Goal: Obtain resource: Download file/media

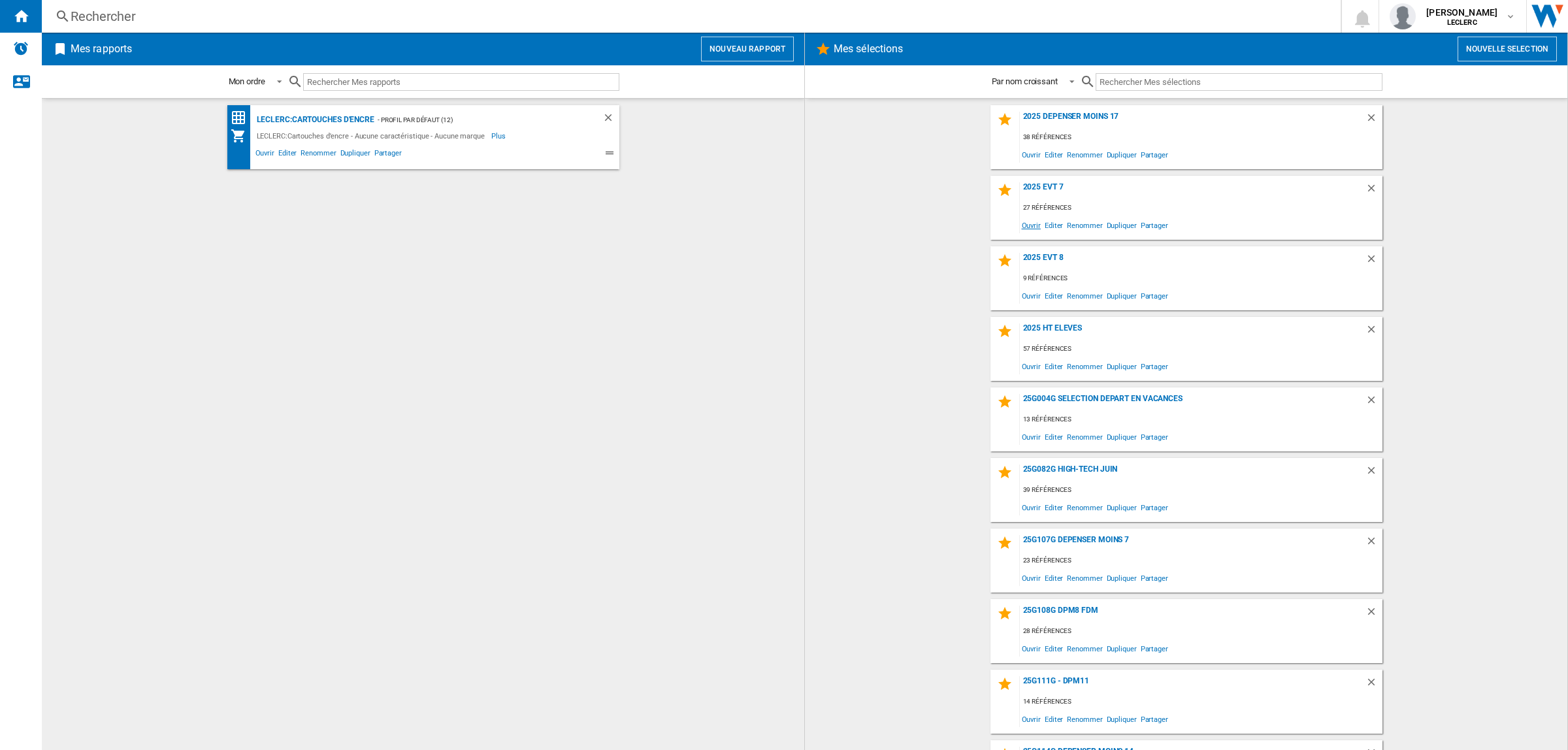
click at [1029, 227] on span "Ouvrir" at bounding box center [1031, 224] width 23 height 18
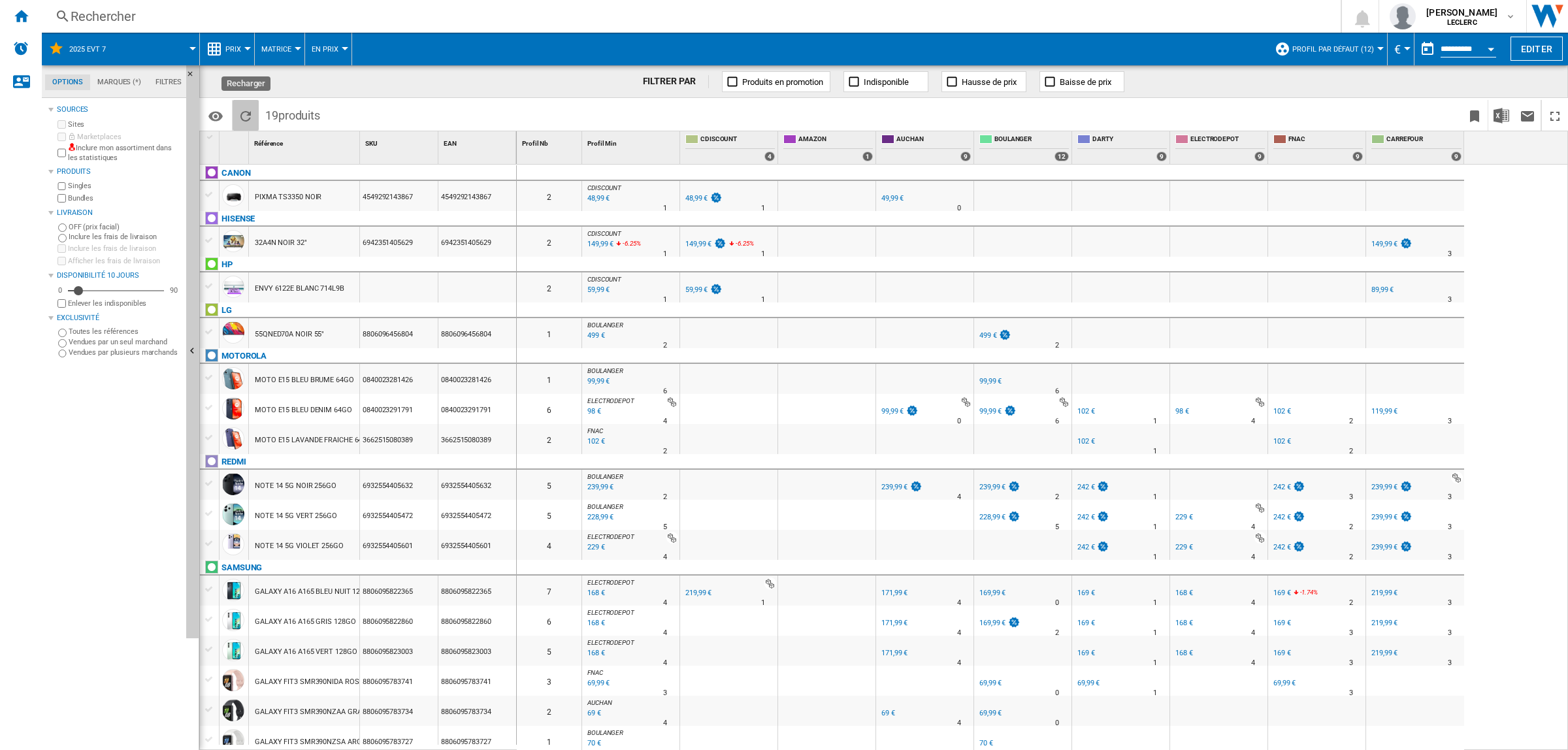
click at [247, 116] on ng-md-icon "Recharger" at bounding box center [246, 116] width 15 height 15
click at [27, 20] on ng-md-icon "Accueil" at bounding box center [20, 15] width 15 height 15
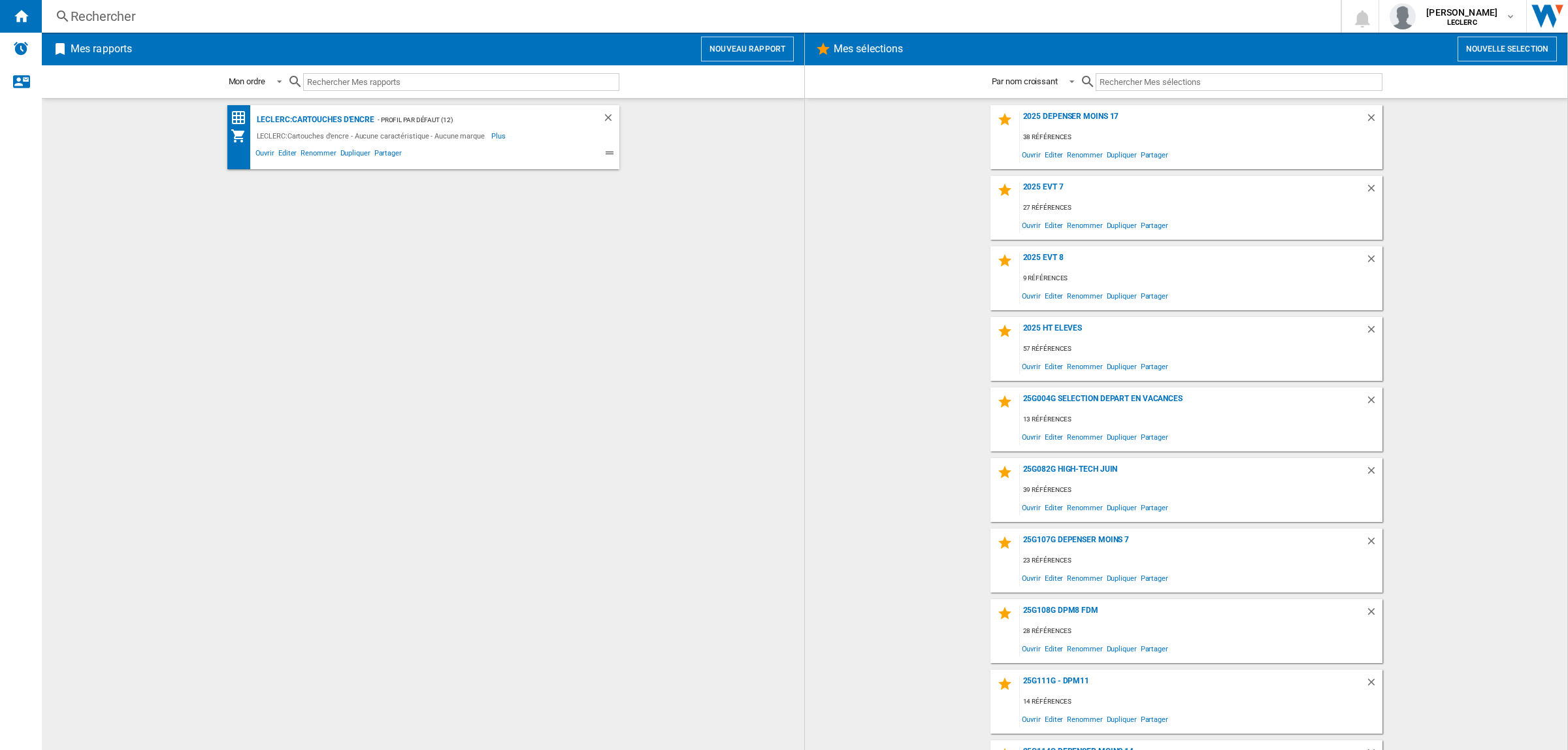
drag, startPoint x: 1457, startPoint y: 57, endPoint x: 1465, endPoint y: 52, distance: 9.4
click at [1465, 52] on button "Nouvelle selection" at bounding box center [1507, 49] width 99 height 25
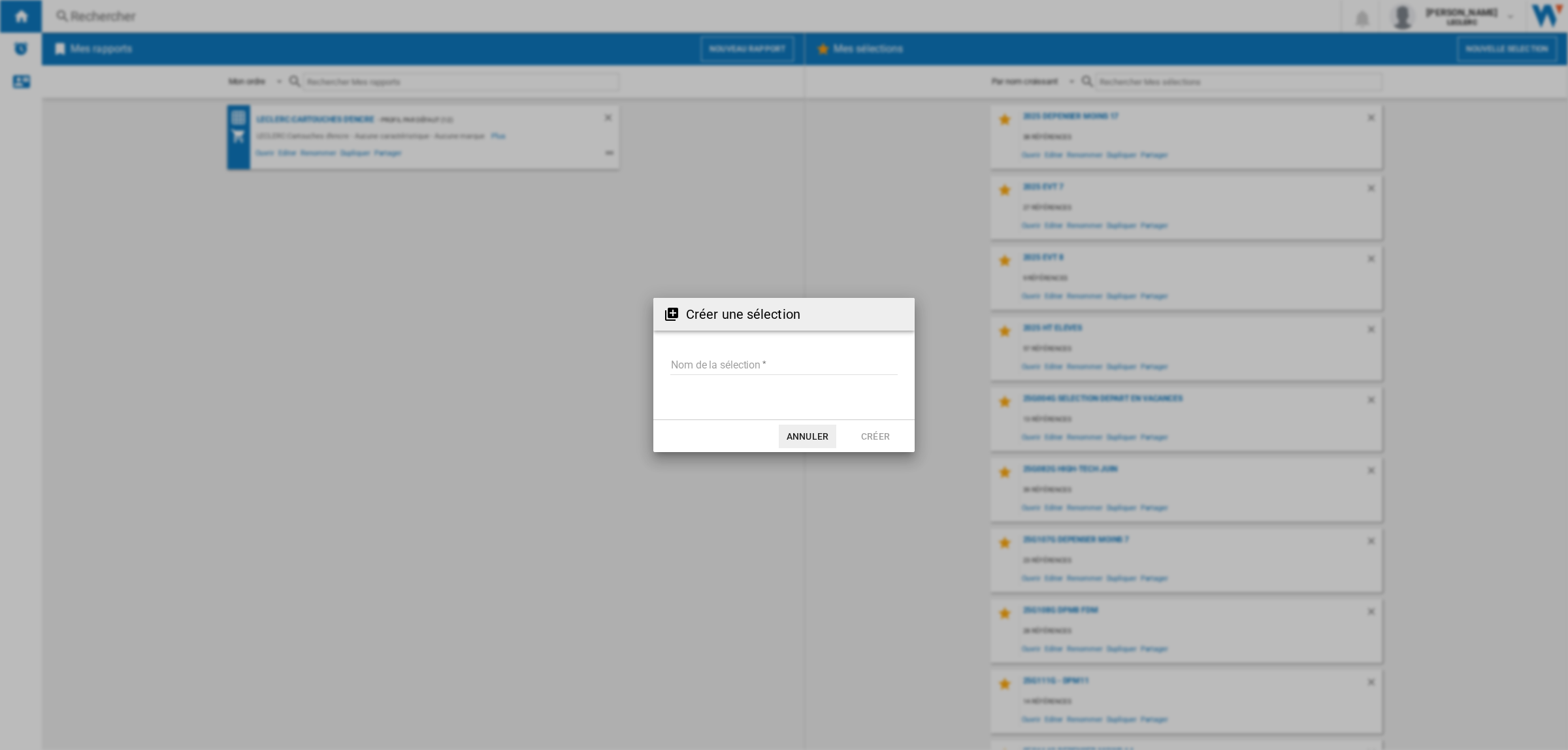
click at [1477, 47] on div "Créer une sélection Nom de la sélection Annuler Créer" at bounding box center [784, 375] width 1568 height 750
click at [789, 363] on input "Nom de la sélection" at bounding box center [784, 364] width 227 height 20
type input "**********"
click at [894, 441] on button "Créer" at bounding box center [875, 436] width 57 height 24
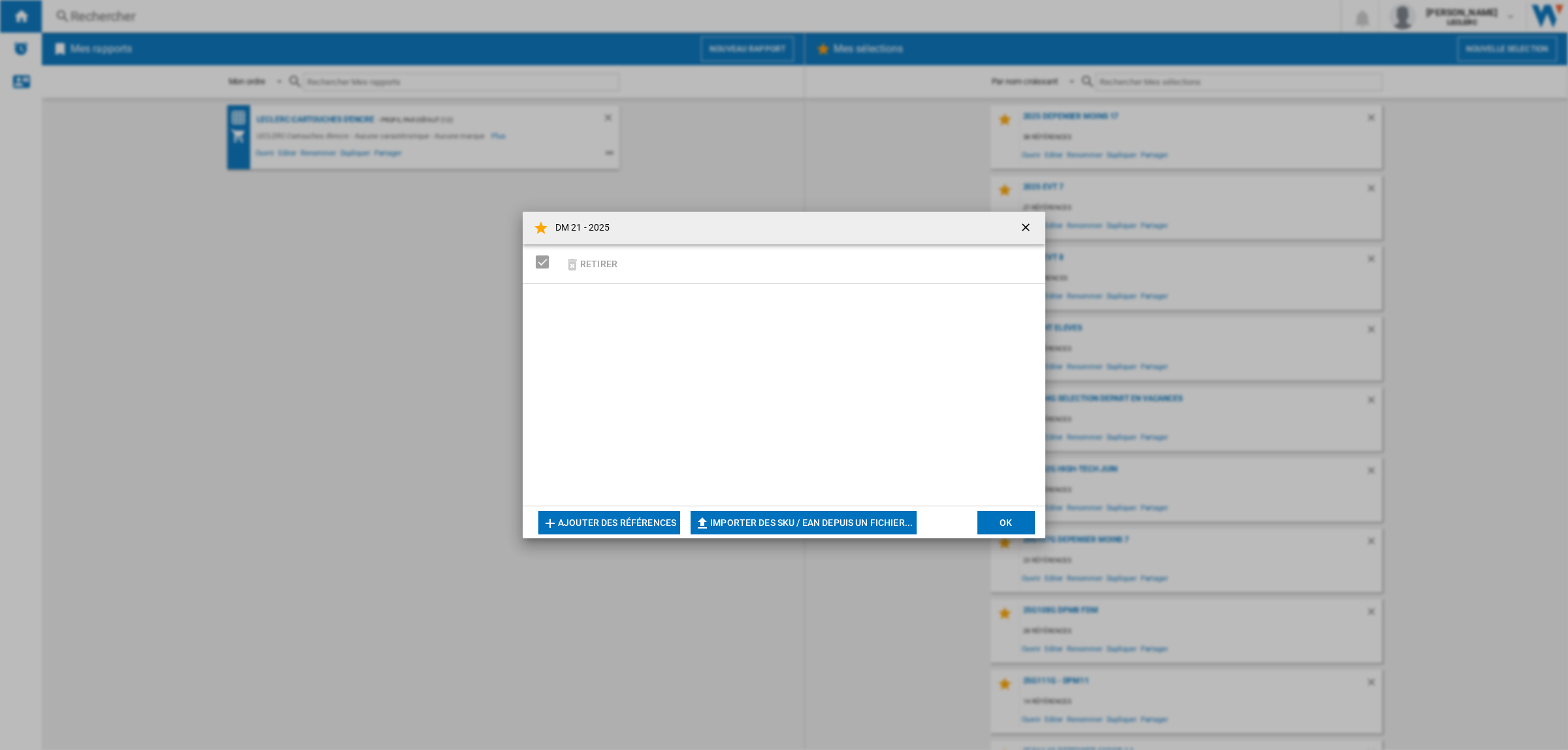
drag, startPoint x: 848, startPoint y: 520, endPoint x: 837, endPoint y: 520, distance: 11.0
click at [848, 520] on button "Importer des SKU / EAN depuis un fichier..." at bounding box center [803, 522] width 226 height 24
type input "**********"
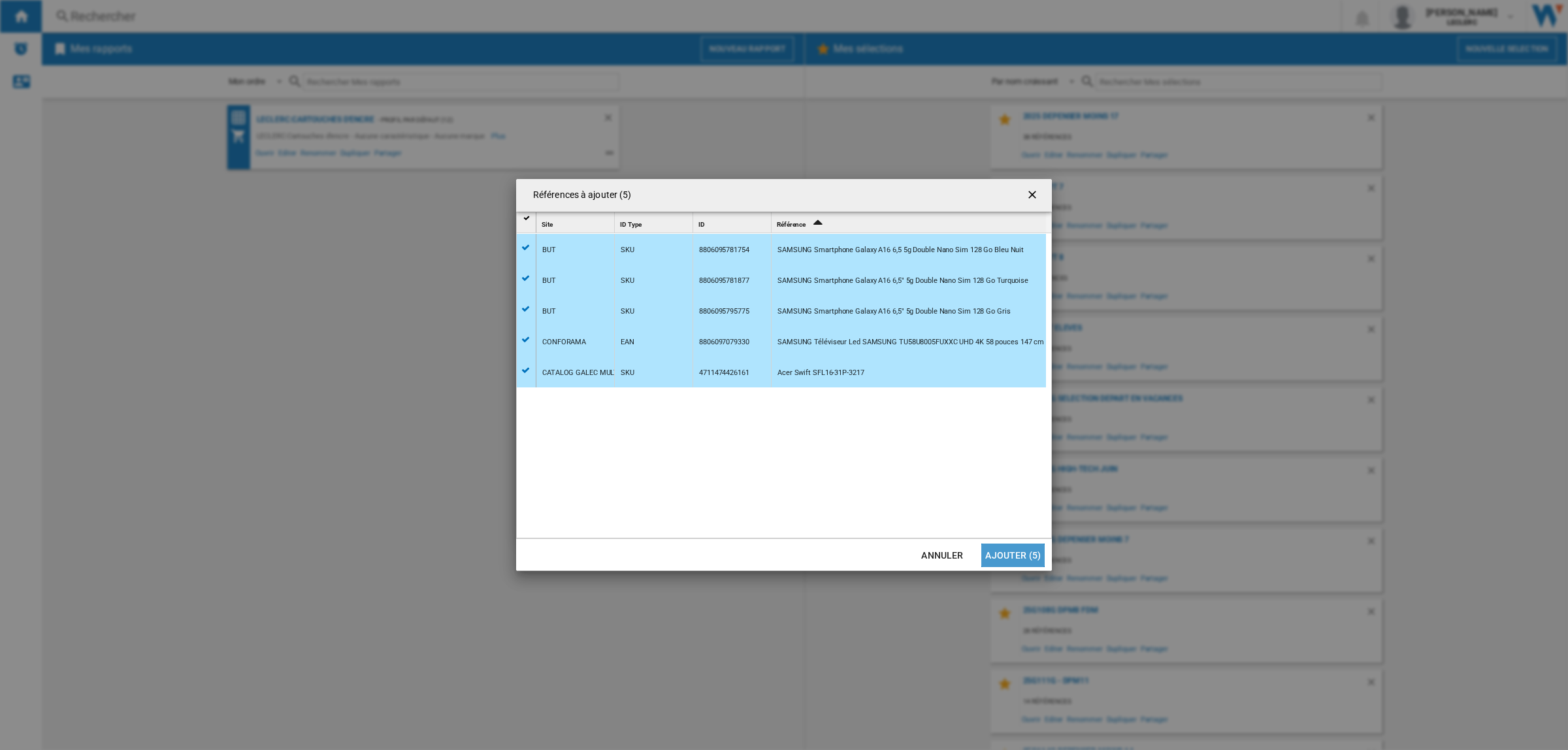
click at [1013, 562] on button "Ajouter (5)" at bounding box center [1012, 555] width 63 height 24
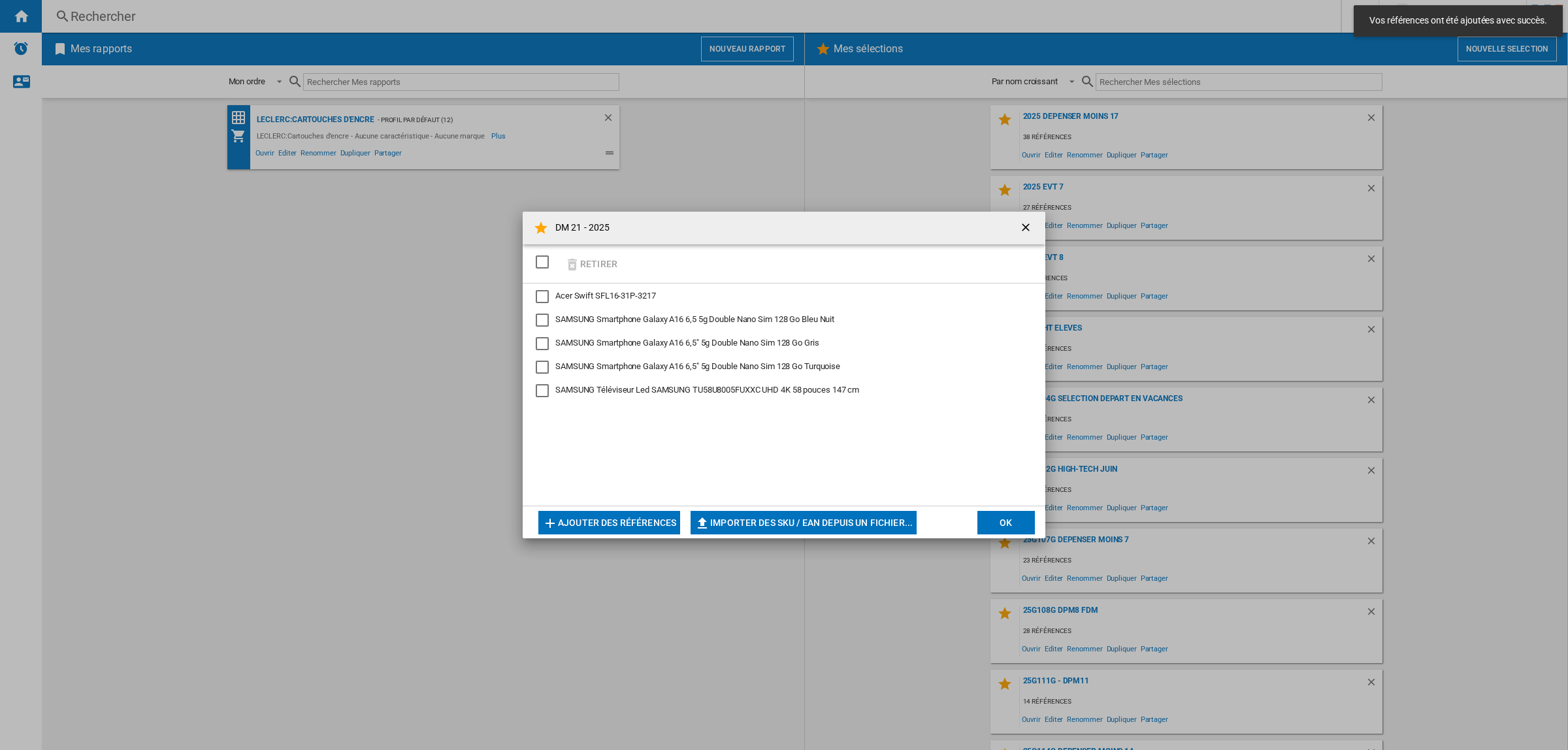
click at [1003, 519] on button "OK" at bounding box center [1006, 522] width 57 height 24
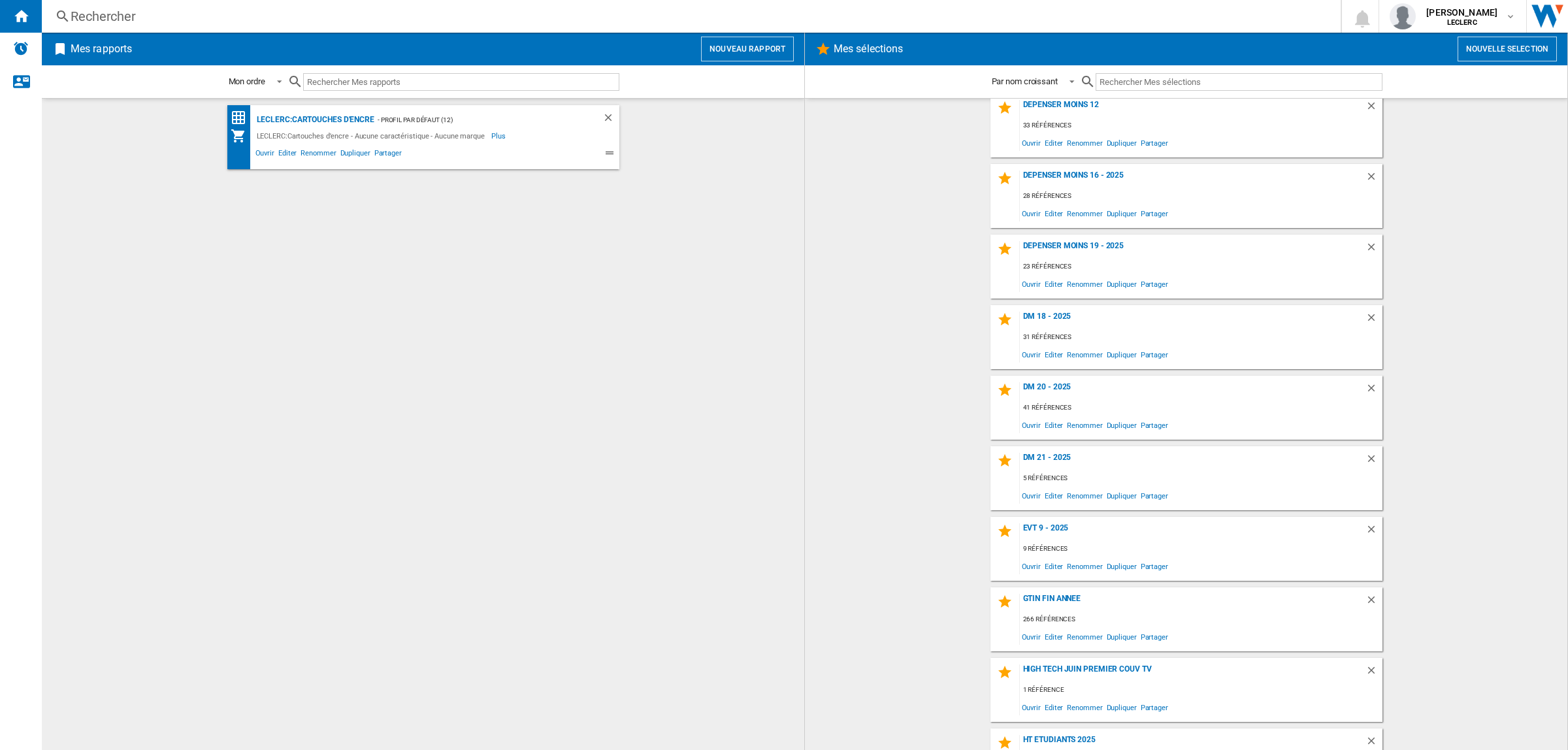
scroll to position [817, 0]
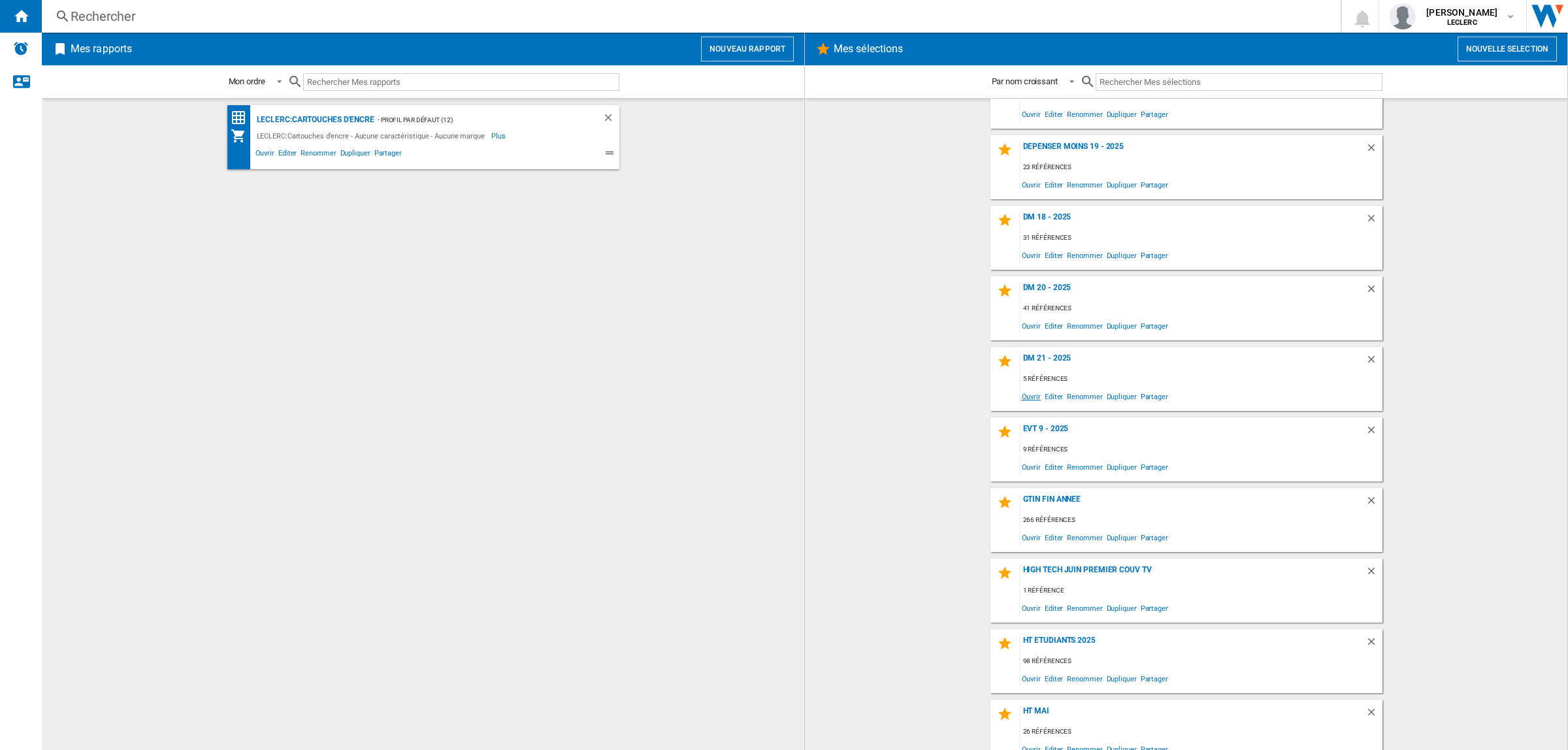
click at [1020, 399] on span "Ouvrir" at bounding box center [1031, 396] width 23 height 18
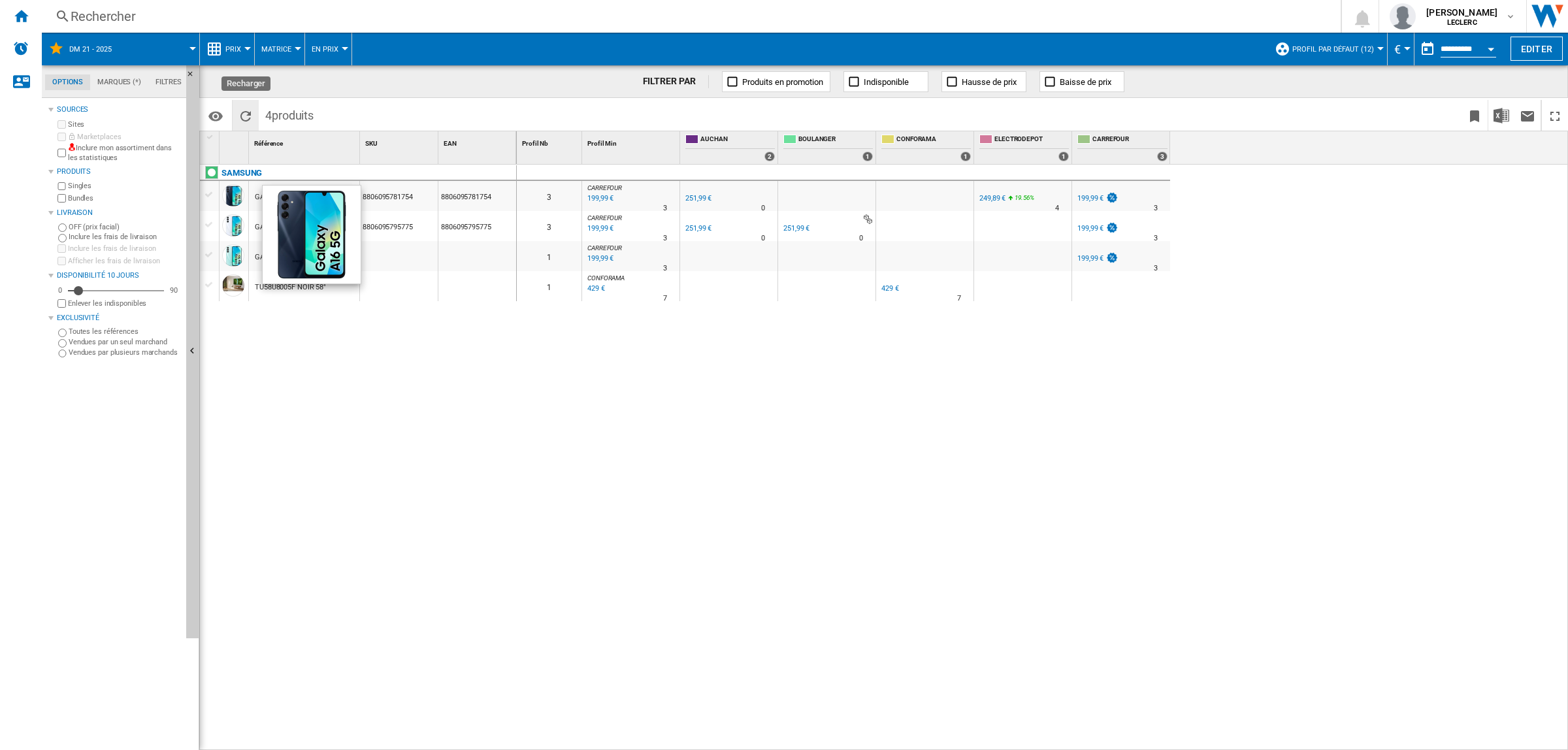
click at [253, 110] on ng-md-icon "Recharger" at bounding box center [246, 116] width 15 height 15
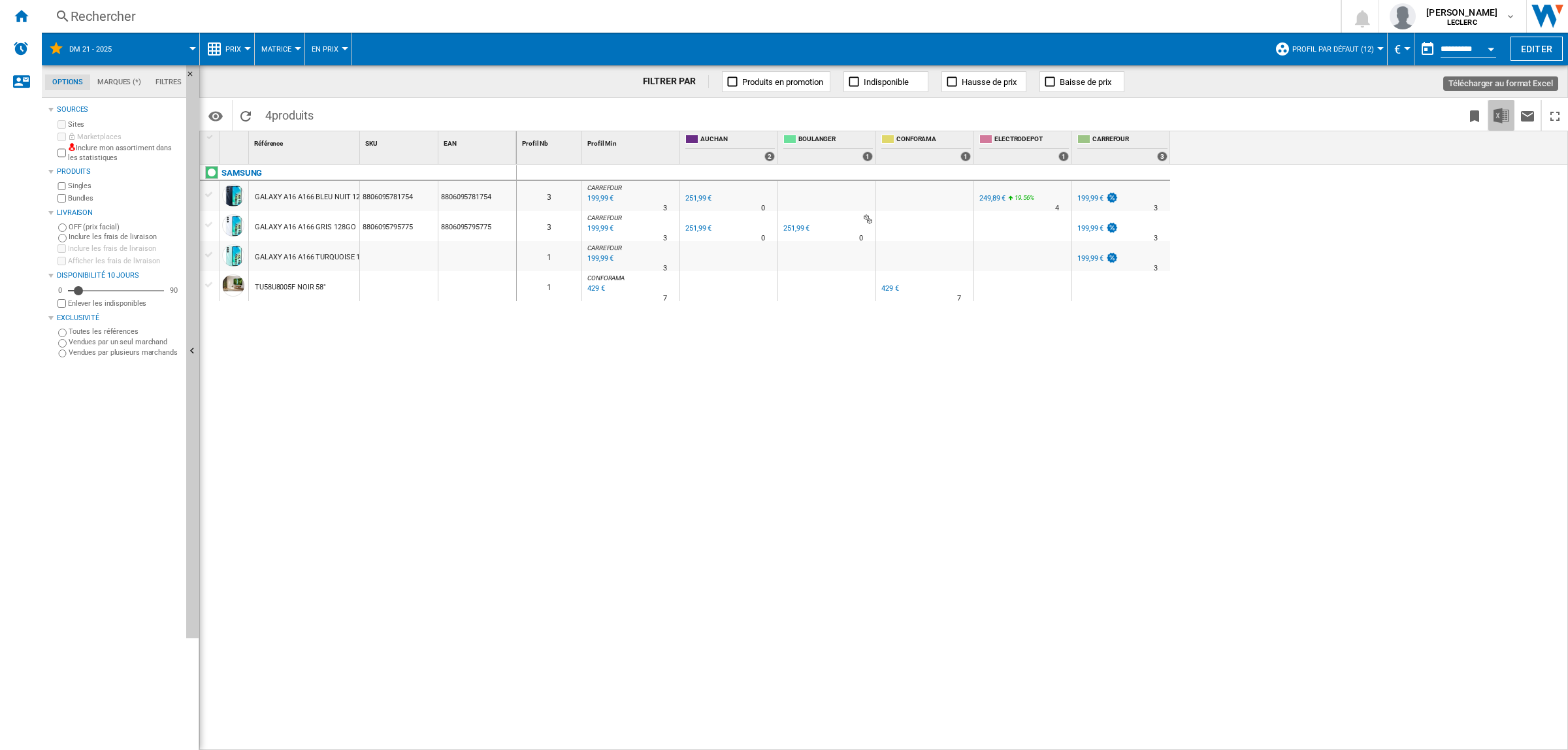
click at [1497, 104] on button "Télécharger au format Excel" at bounding box center [1501, 115] width 26 height 31
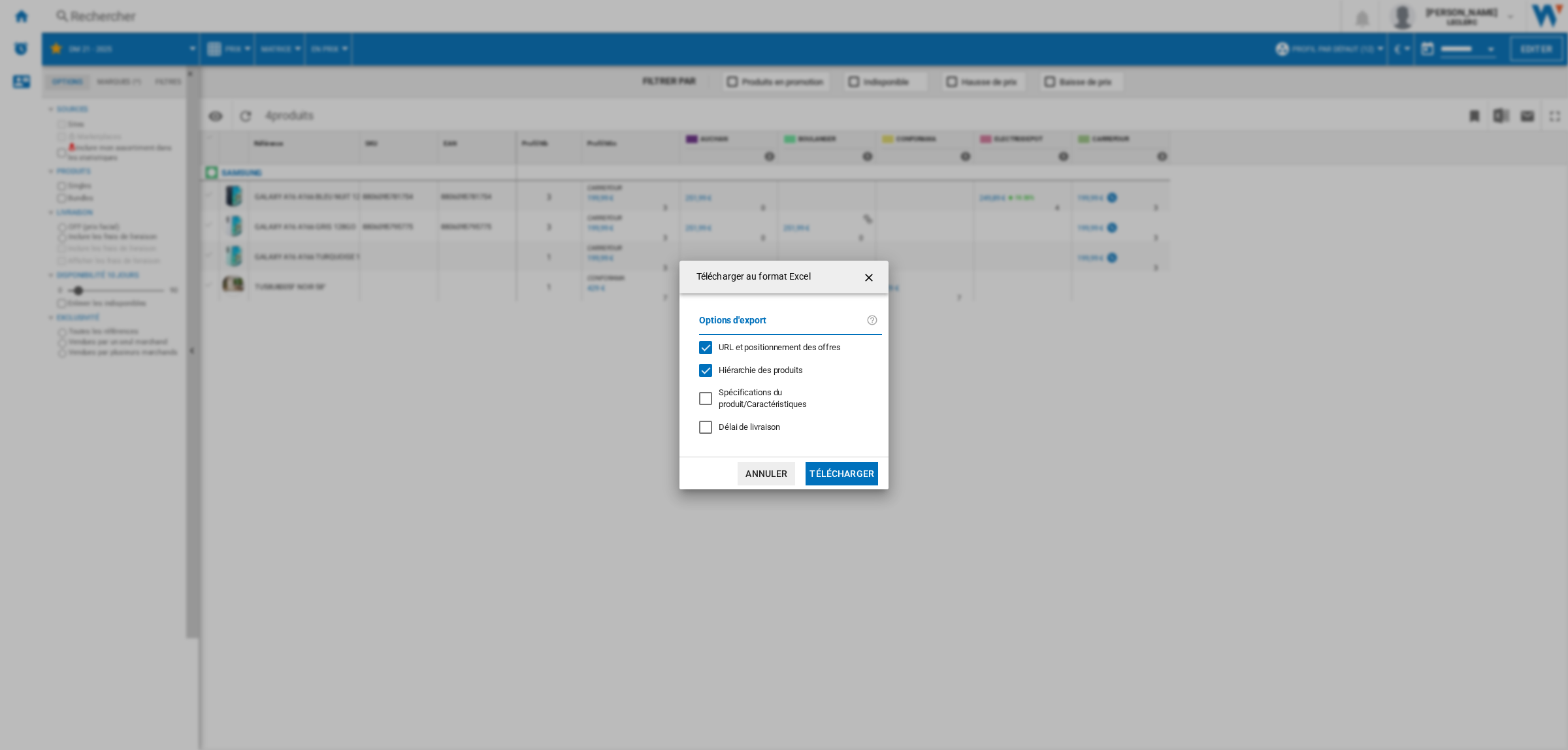
click at [860, 477] on button "Télécharger" at bounding box center [842, 474] width 73 height 24
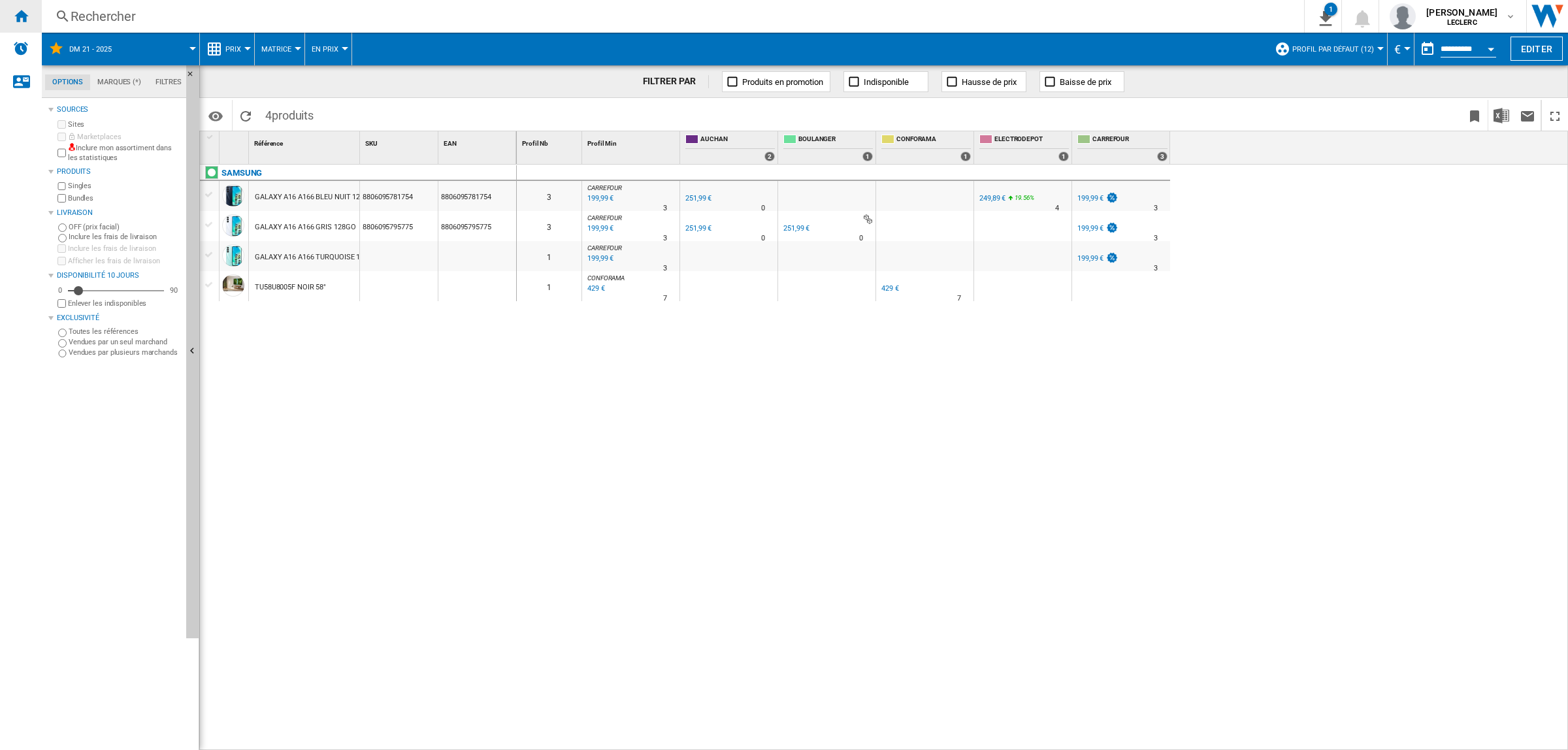
click at [20, 21] on ng-md-icon "Accueil" at bounding box center [20, 15] width 15 height 15
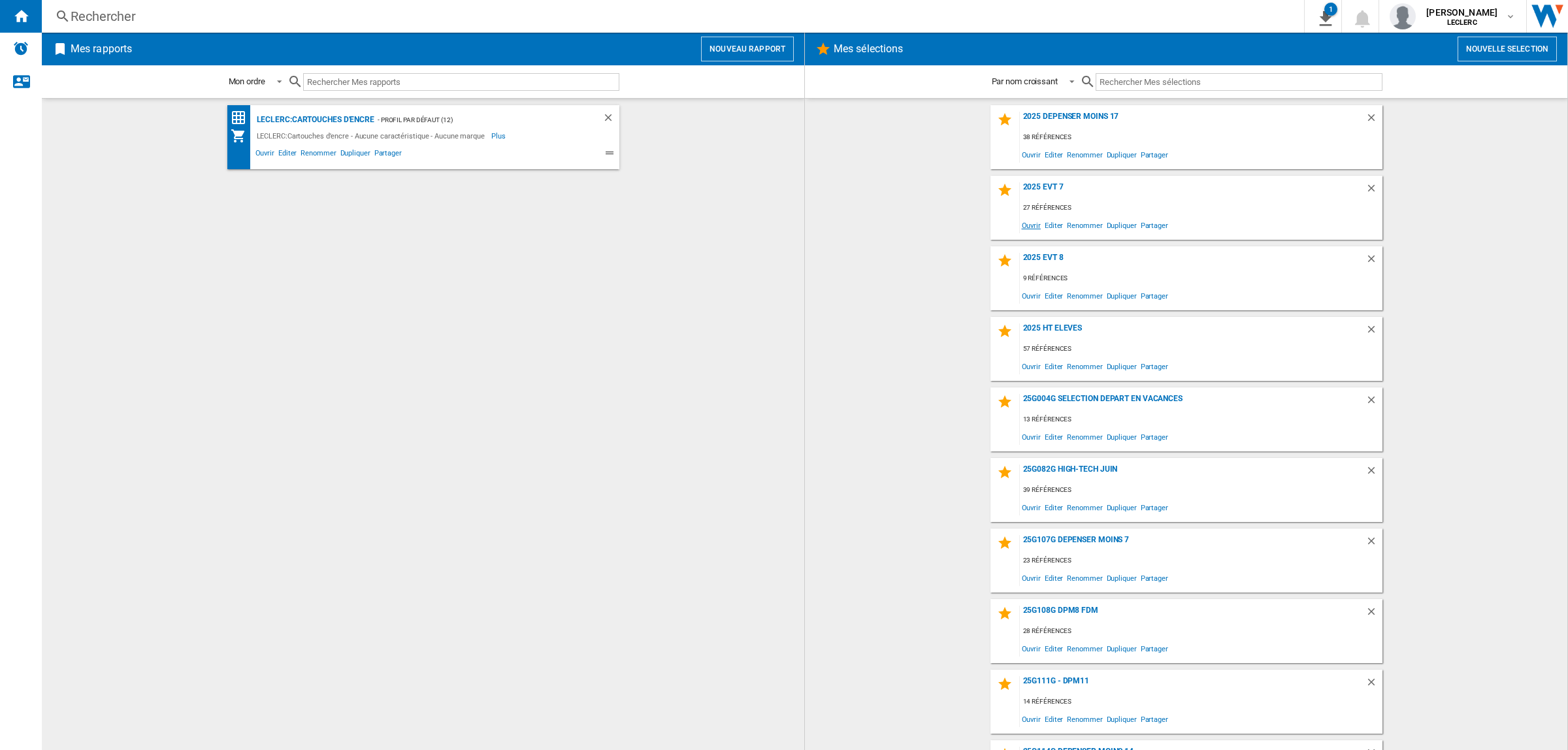
click at [1020, 229] on span "Ouvrir" at bounding box center [1031, 224] width 23 height 18
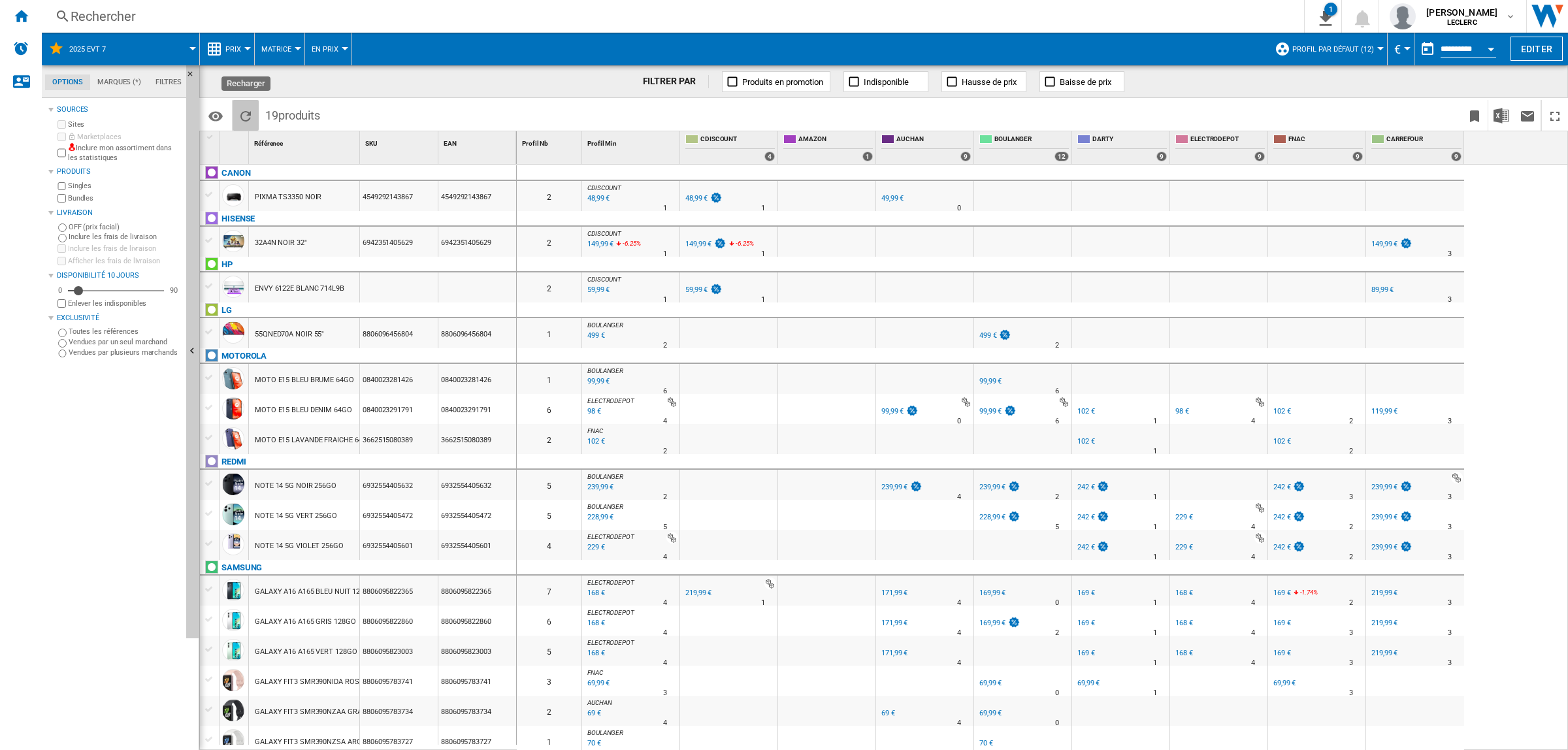
click at [236, 112] on button "Recharger" at bounding box center [245, 115] width 26 height 31
click at [1495, 114] on img "Télécharger au format Excel" at bounding box center [1501, 115] width 15 height 15
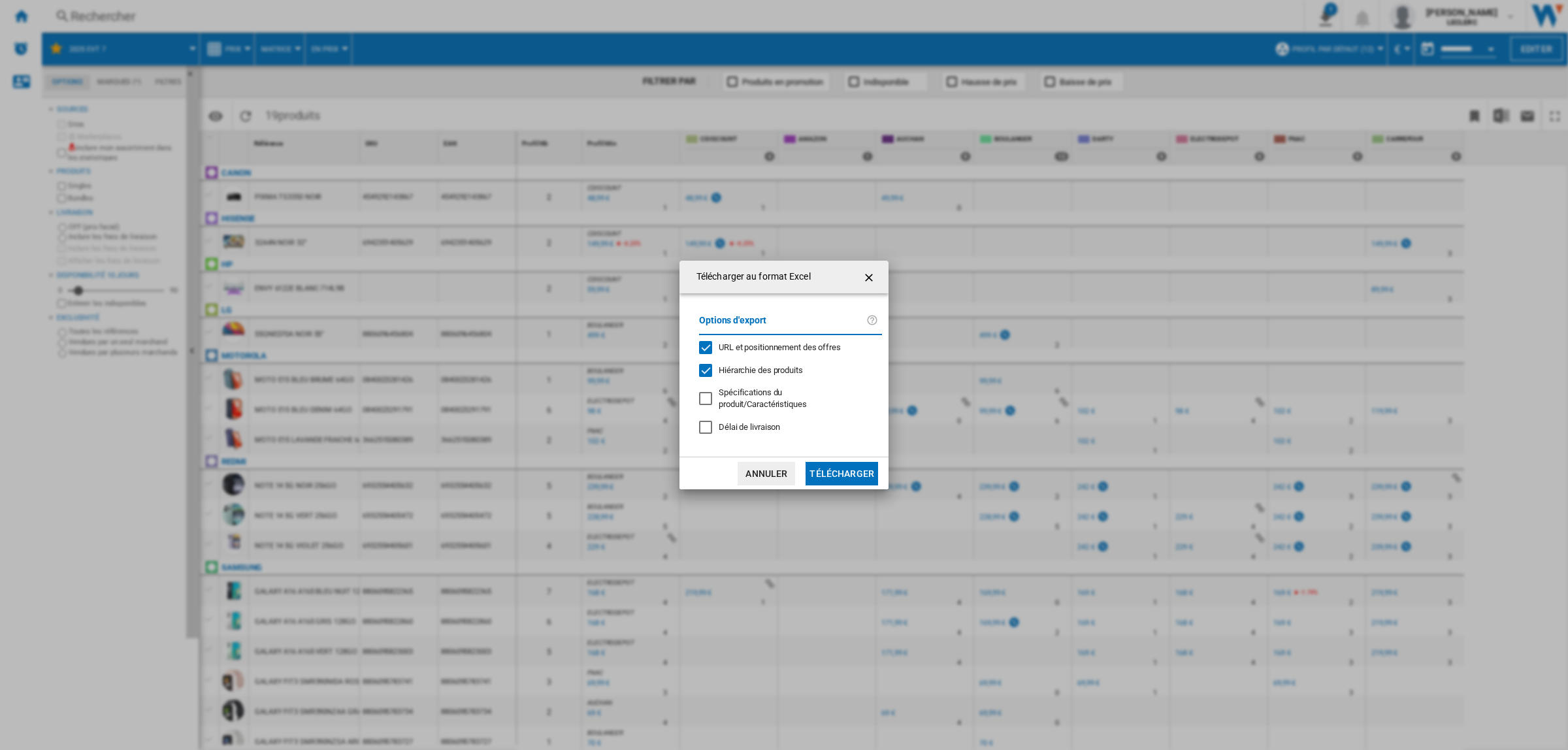
click at [860, 474] on button "Télécharger" at bounding box center [842, 474] width 73 height 24
